Goal: Check status: Check status

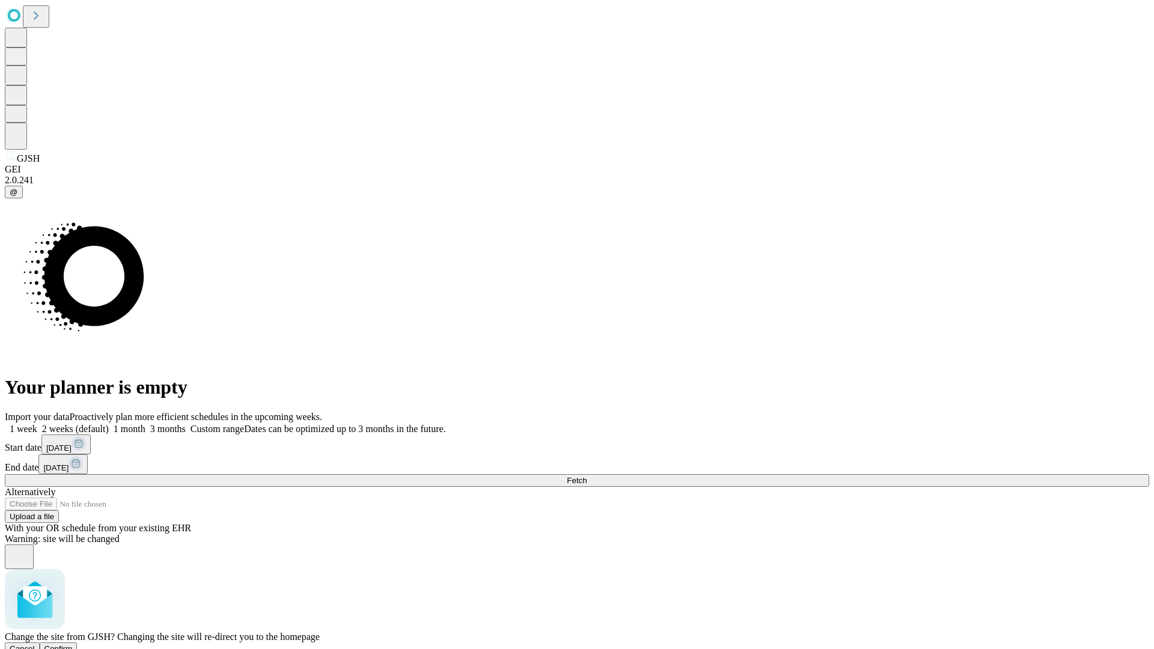
click at [73, 644] on span "Confirm" at bounding box center [58, 648] width 28 height 9
click at [37, 424] on label "1 week" at bounding box center [21, 429] width 32 height 10
click at [586, 476] on span "Fetch" at bounding box center [577, 480] width 20 height 9
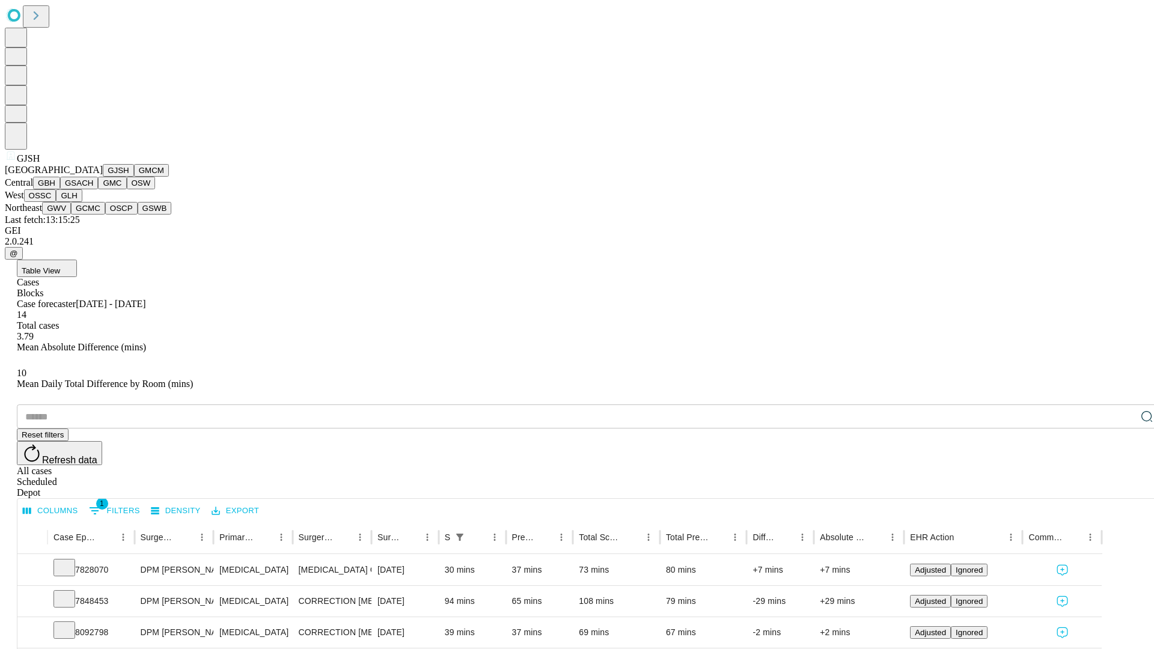
click at [134, 177] on button "GMCM" at bounding box center [151, 170] width 35 height 13
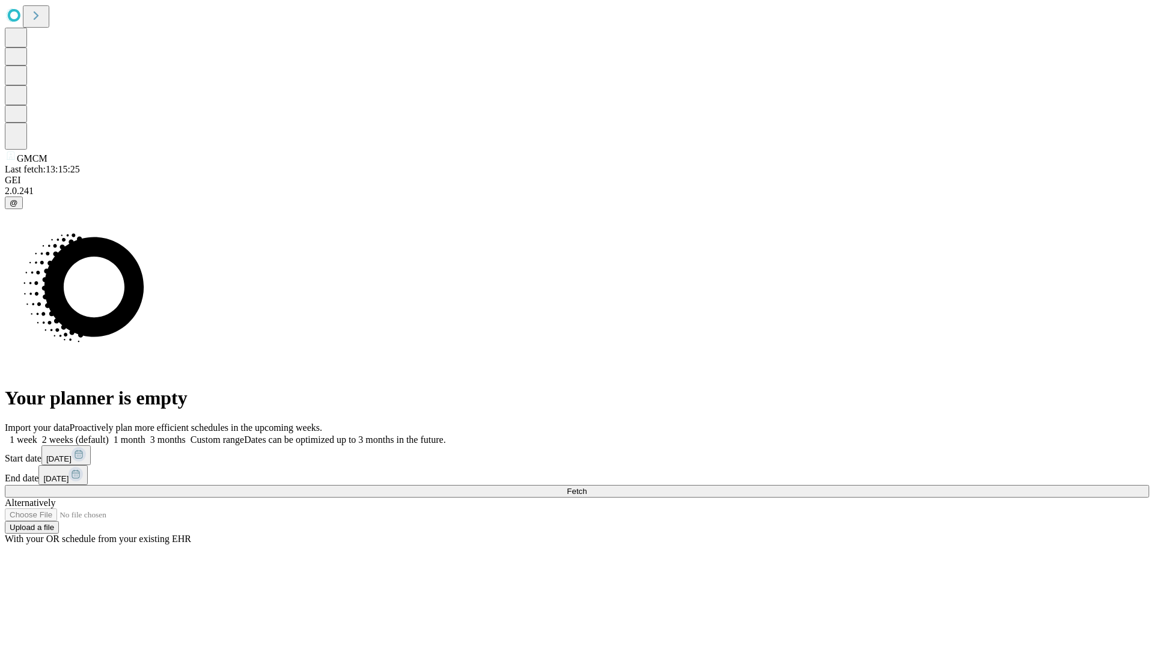
click at [37, 434] on label "1 week" at bounding box center [21, 439] width 32 height 10
click at [586, 487] on span "Fetch" at bounding box center [577, 491] width 20 height 9
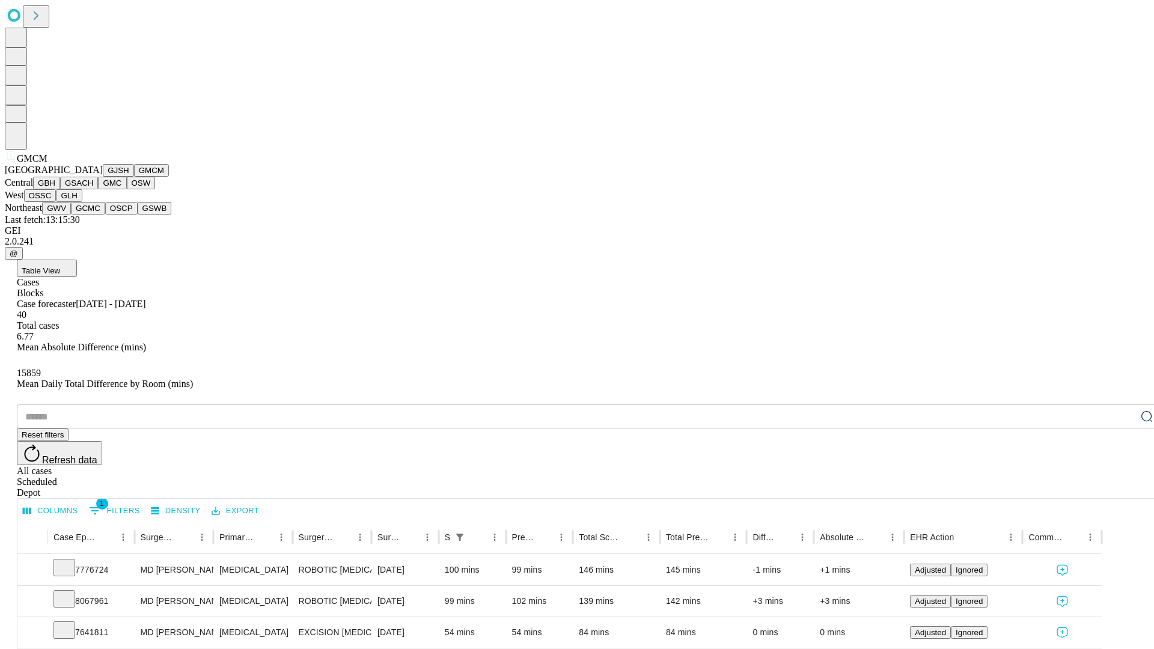
click at [60, 189] on button "GBH" at bounding box center [46, 183] width 27 height 13
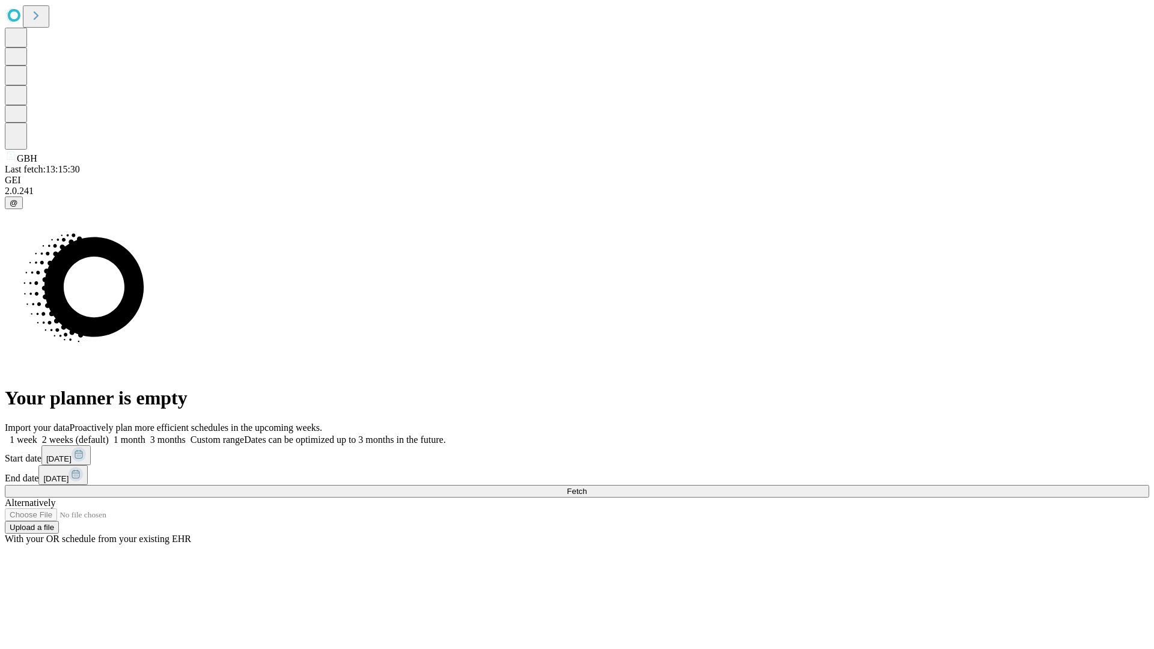
click at [37, 434] on label "1 week" at bounding box center [21, 439] width 32 height 10
click at [586, 487] on span "Fetch" at bounding box center [577, 491] width 20 height 9
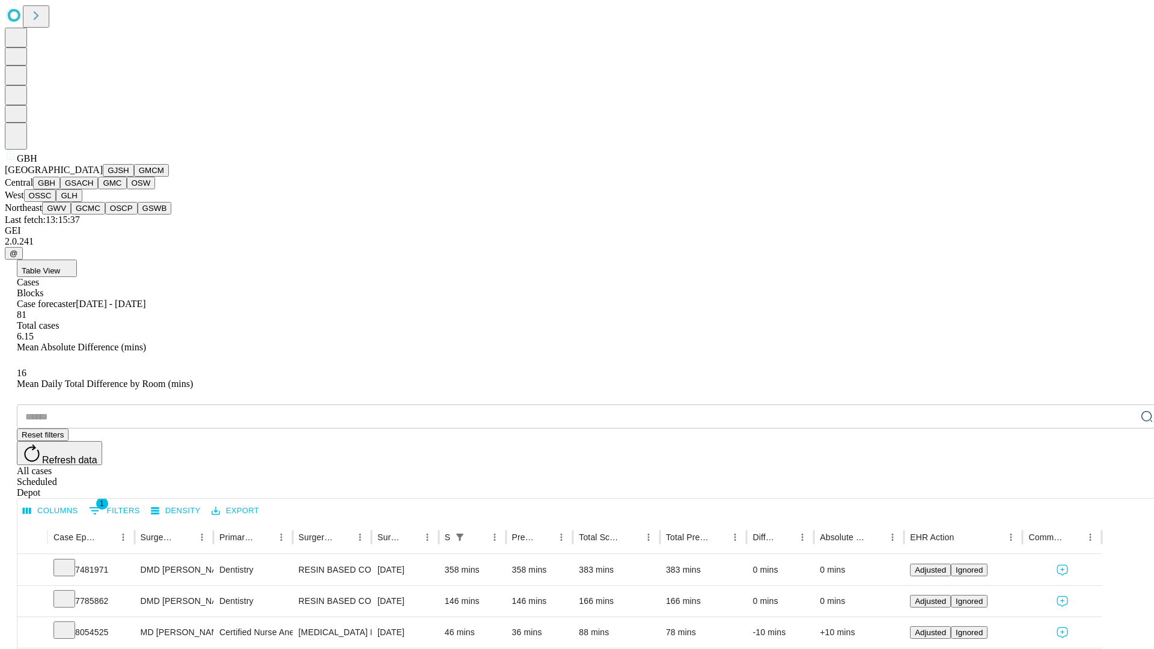
click at [93, 189] on button "GSACH" at bounding box center [79, 183] width 38 height 13
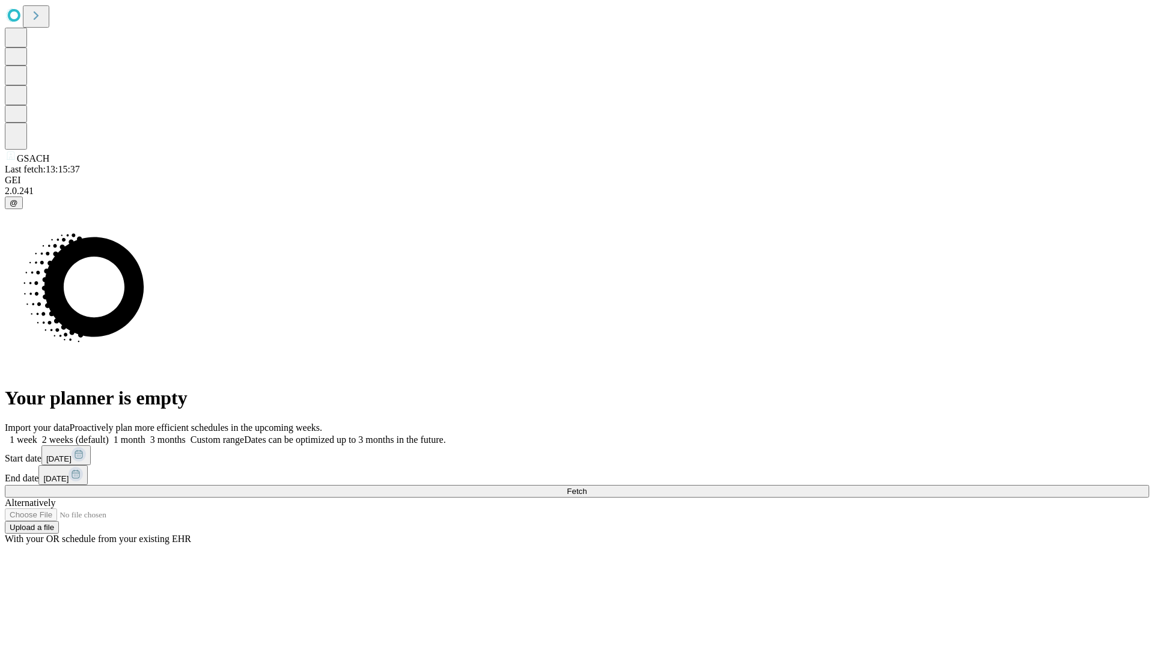
click at [37, 434] on label "1 week" at bounding box center [21, 439] width 32 height 10
click at [586, 487] on span "Fetch" at bounding box center [577, 491] width 20 height 9
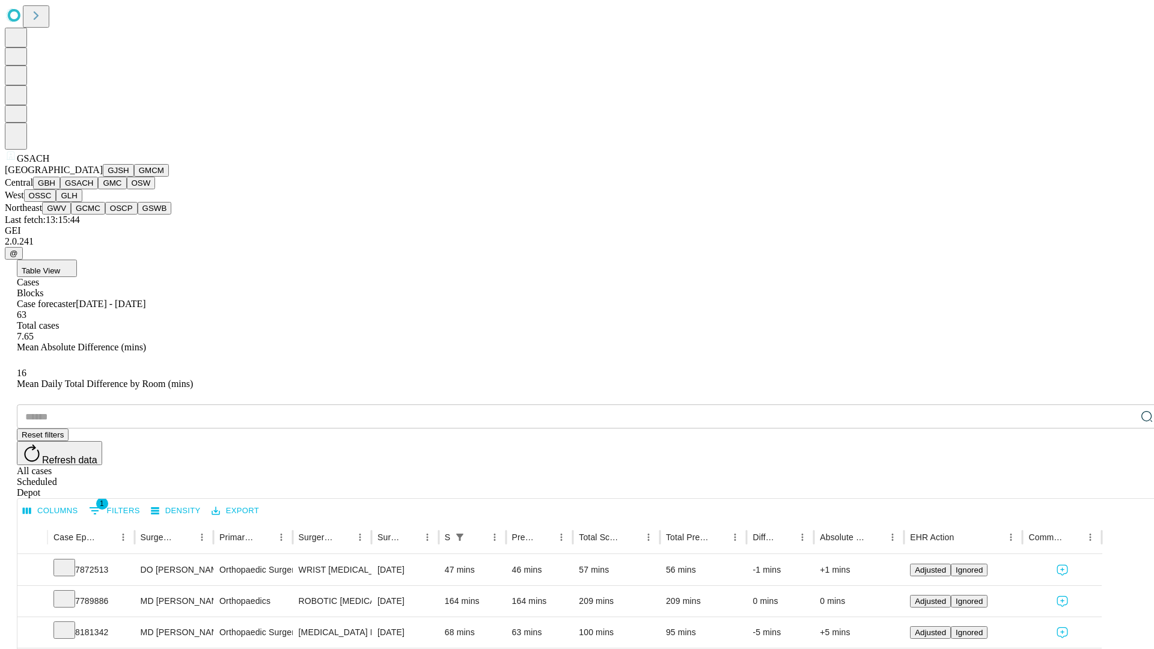
click at [98, 189] on button "GMC" at bounding box center [112, 183] width 28 height 13
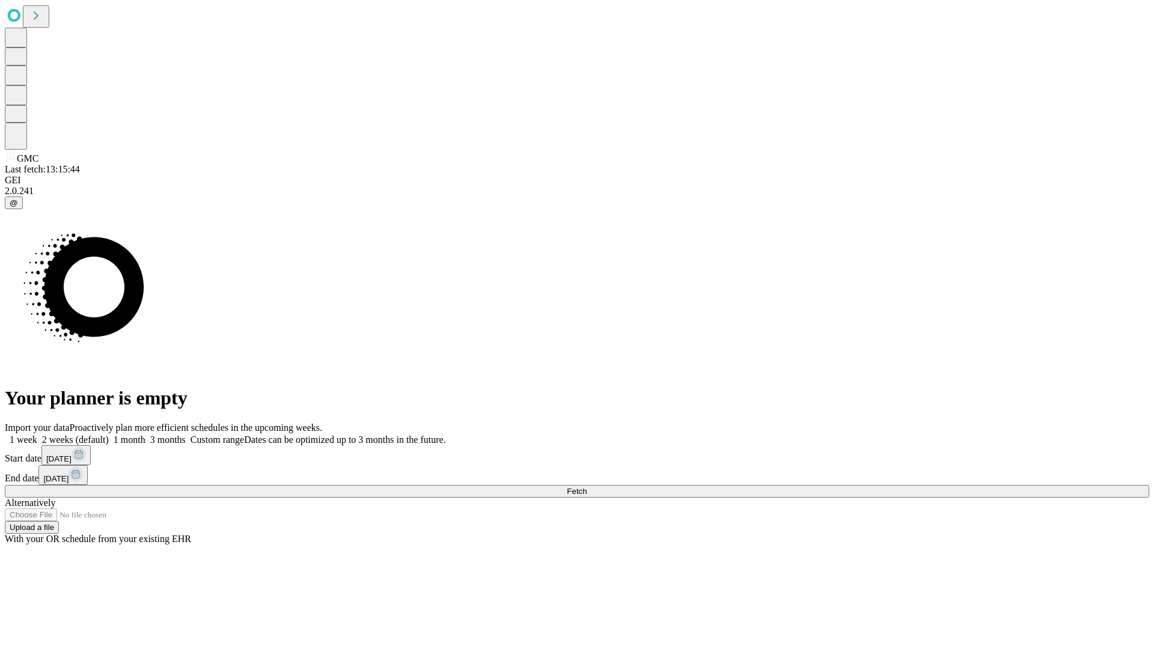
click at [586, 487] on span "Fetch" at bounding box center [577, 491] width 20 height 9
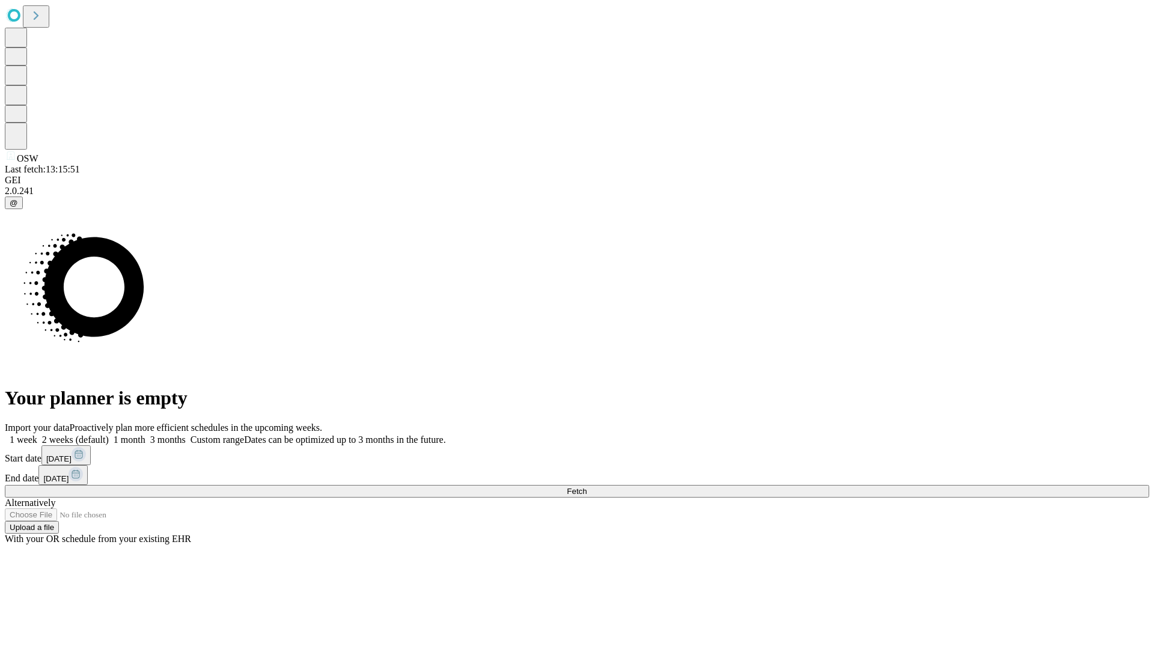
click at [37, 434] on label "1 week" at bounding box center [21, 439] width 32 height 10
click at [586, 487] on span "Fetch" at bounding box center [577, 491] width 20 height 9
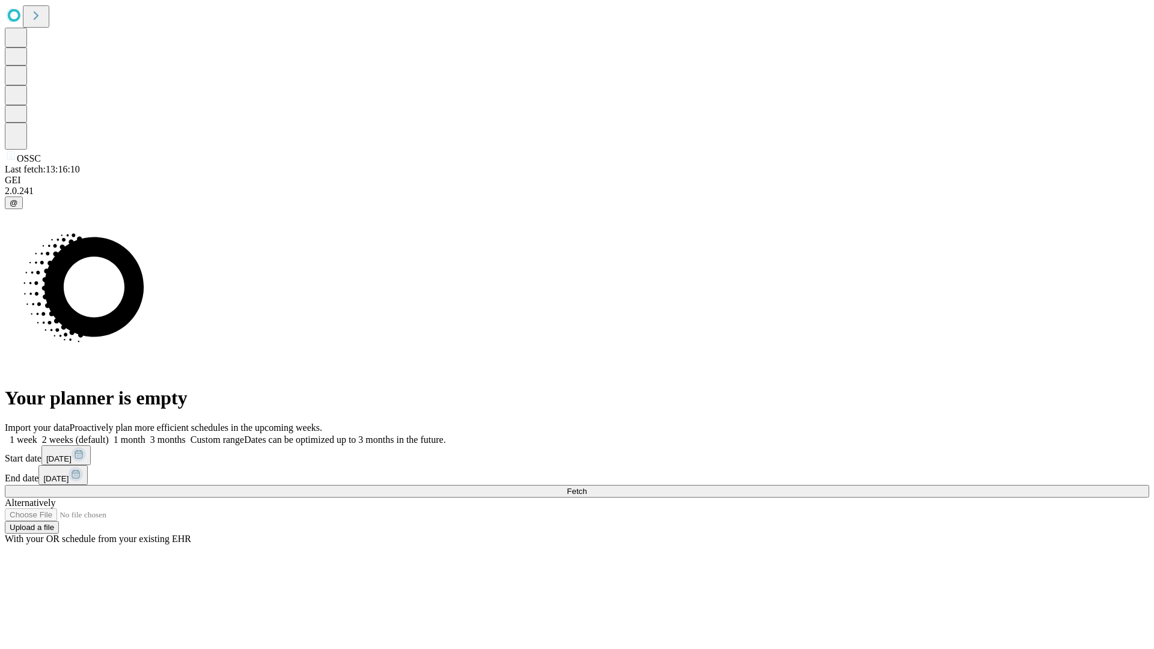
click at [37, 434] on label "1 week" at bounding box center [21, 439] width 32 height 10
click at [586, 487] on span "Fetch" at bounding box center [577, 491] width 20 height 9
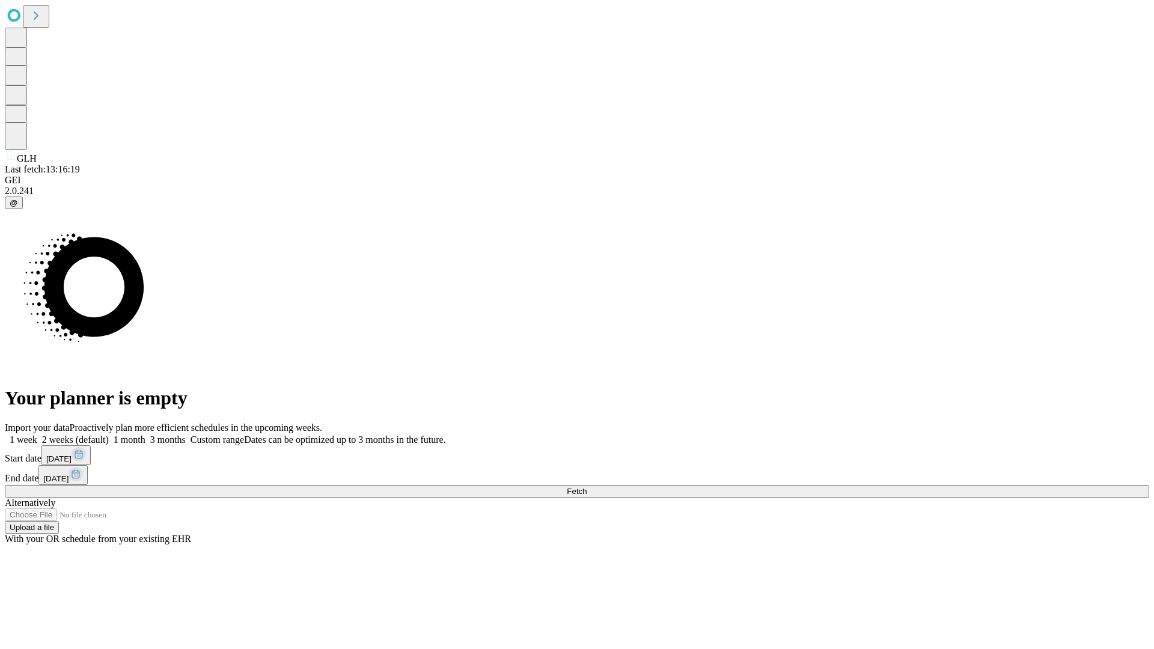
click at [37, 434] on label "1 week" at bounding box center [21, 439] width 32 height 10
click at [586, 487] on span "Fetch" at bounding box center [577, 491] width 20 height 9
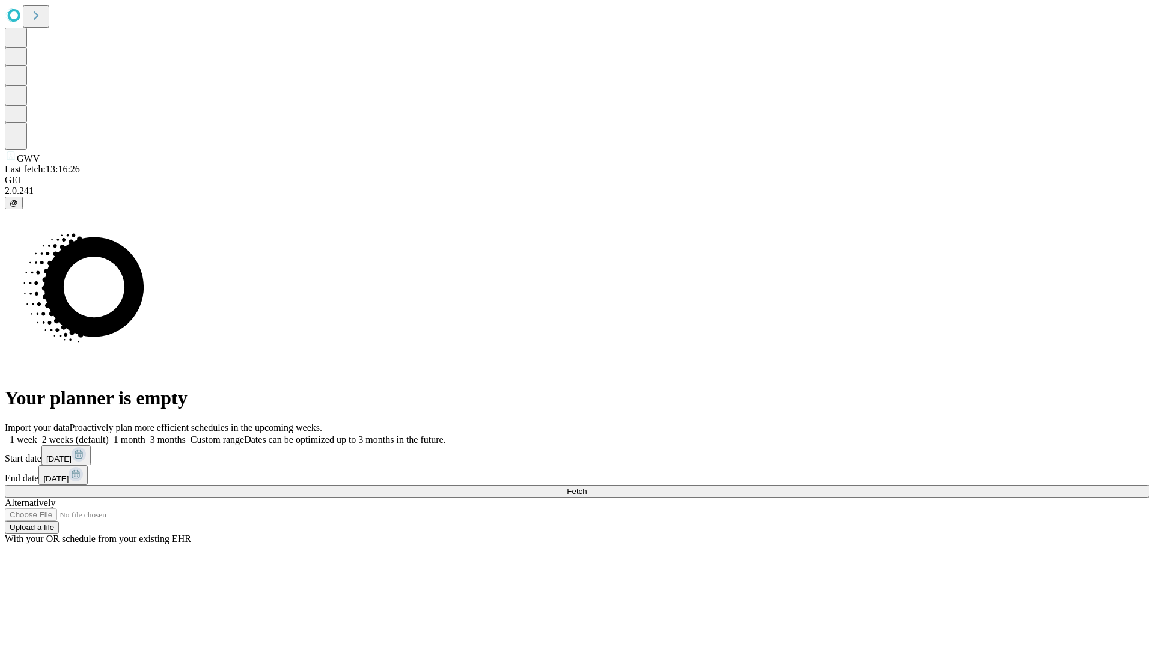
click at [586, 487] on span "Fetch" at bounding box center [577, 491] width 20 height 9
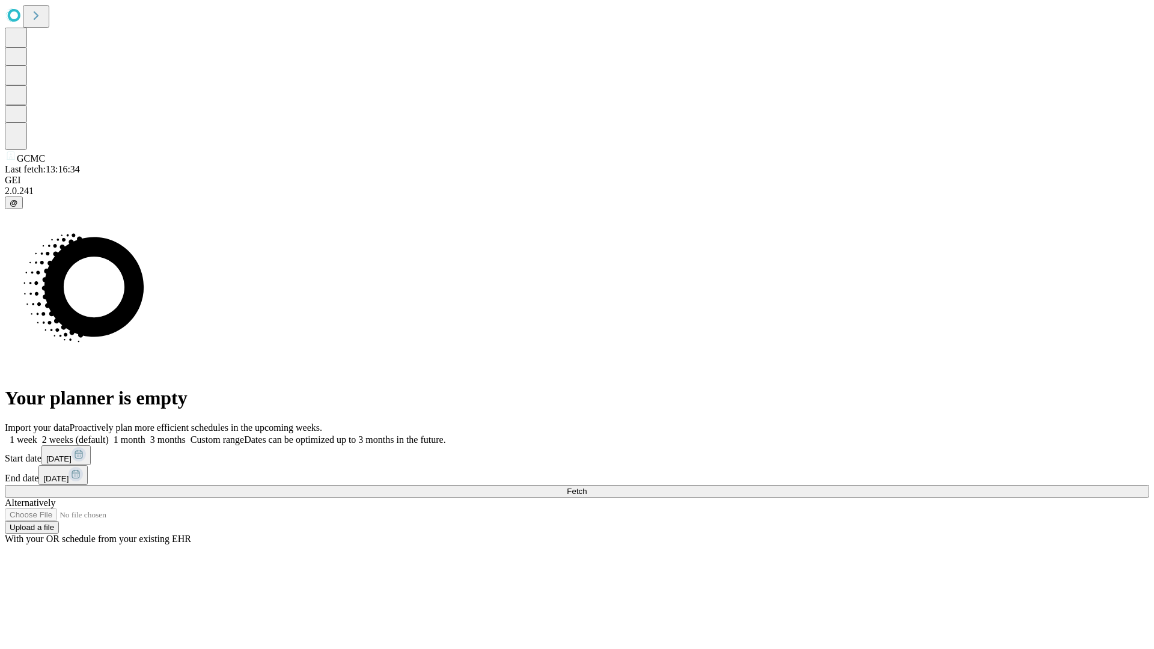
click at [37, 434] on label "1 week" at bounding box center [21, 439] width 32 height 10
click at [586, 487] on span "Fetch" at bounding box center [577, 491] width 20 height 9
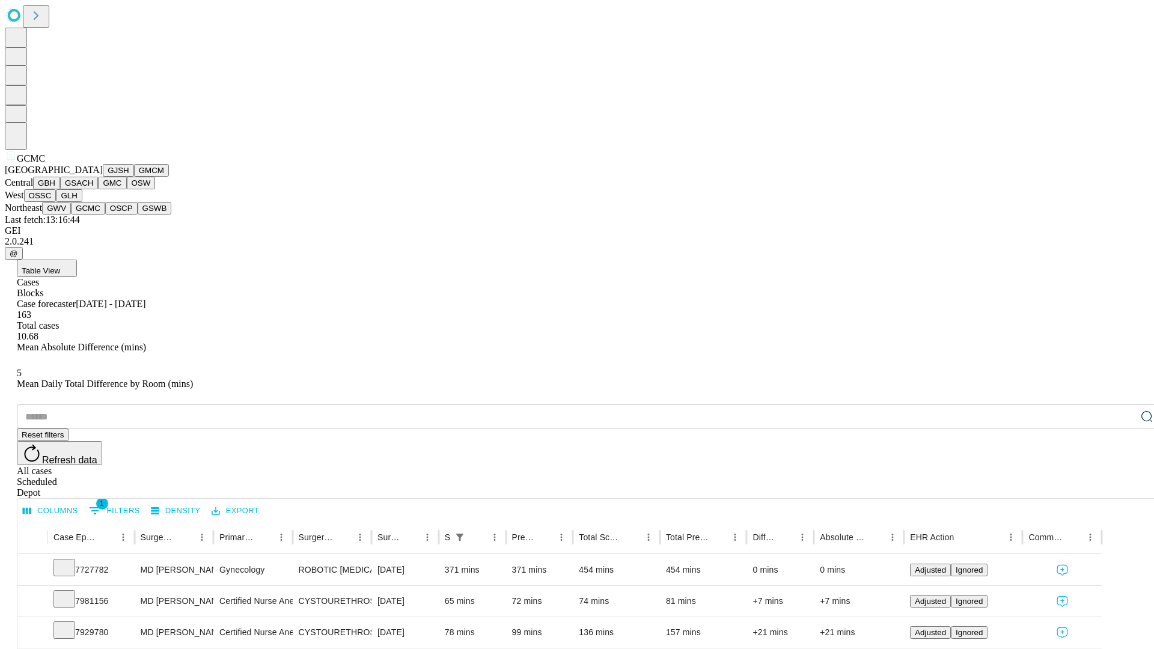
click at [105, 214] on button "OSCP" at bounding box center [121, 208] width 32 height 13
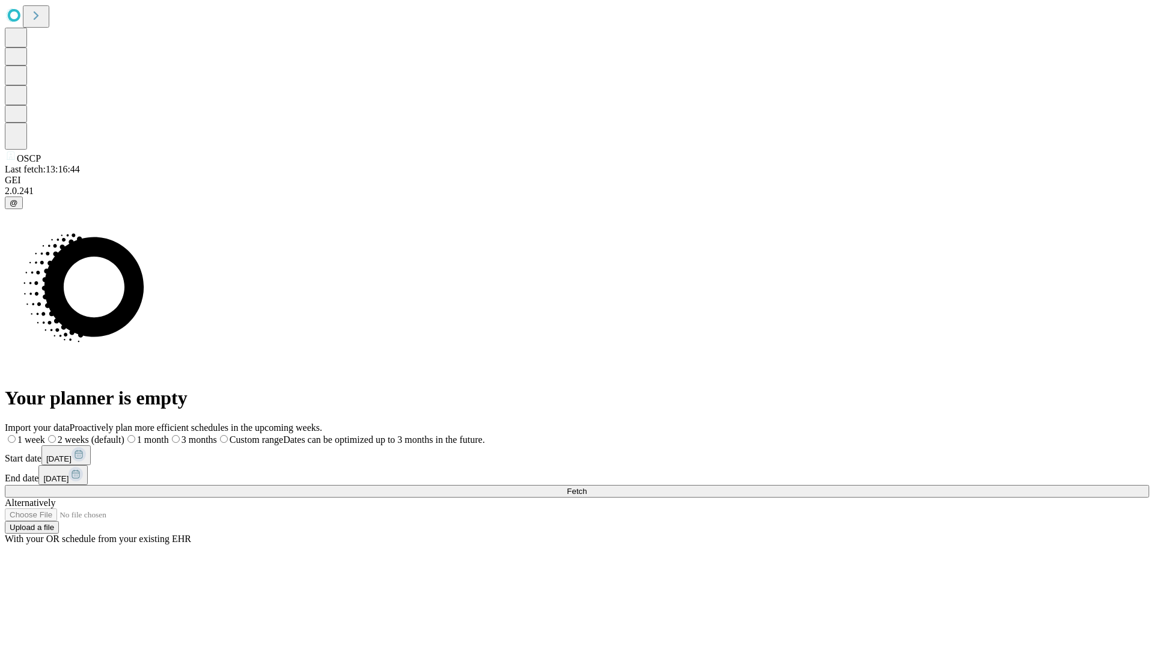
click at [586, 487] on span "Fetch" at bounding box center [577, 491] width 20 height 9
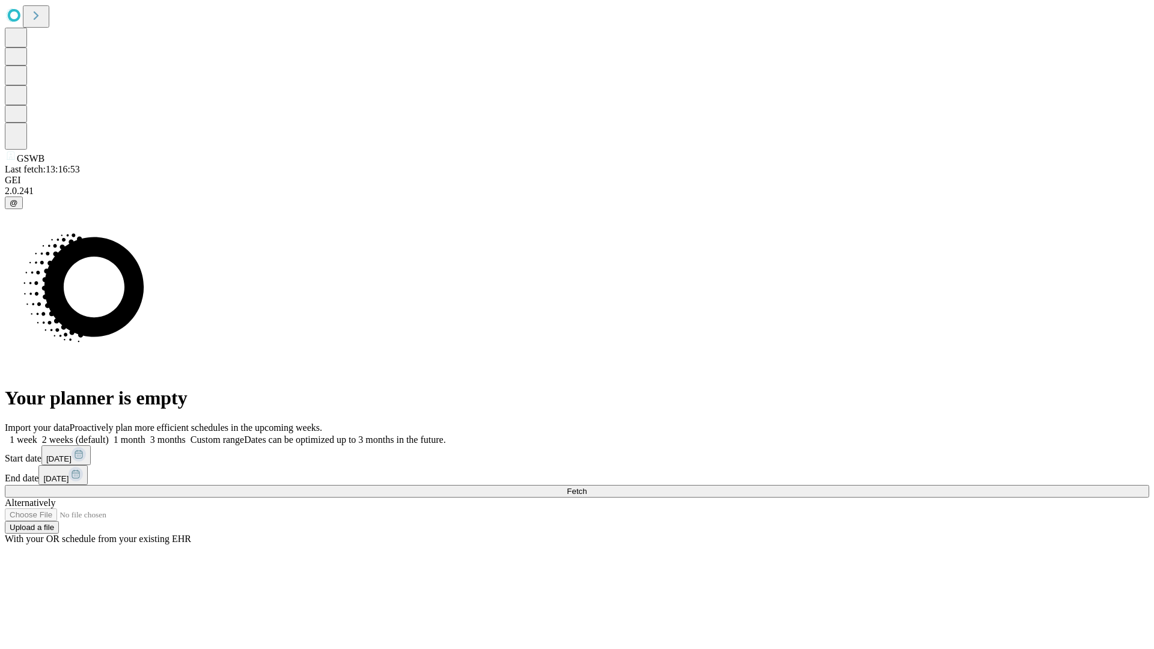
click at [37, 434] on label "1 week" at bounding box center [21, 439] width 32 height 10
click at [586, 487] on span "Fetch" at bounding box center [577, 491] width 20 height 9
